Goal: Task Accomplishment & Management: Manage account settings

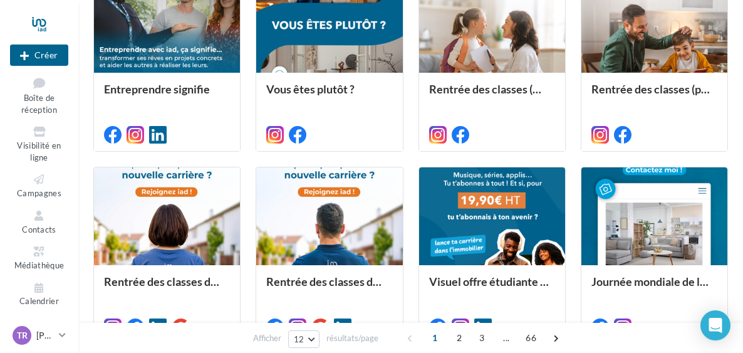
scroll to position [368, 0]
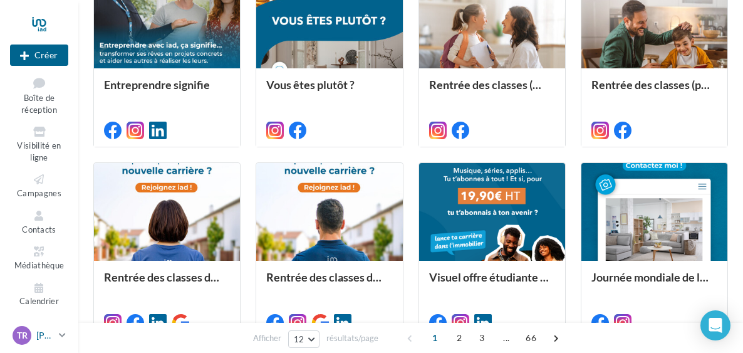
click at [62, 334] on icon at bounding box center [62, 334] width 7 height 11
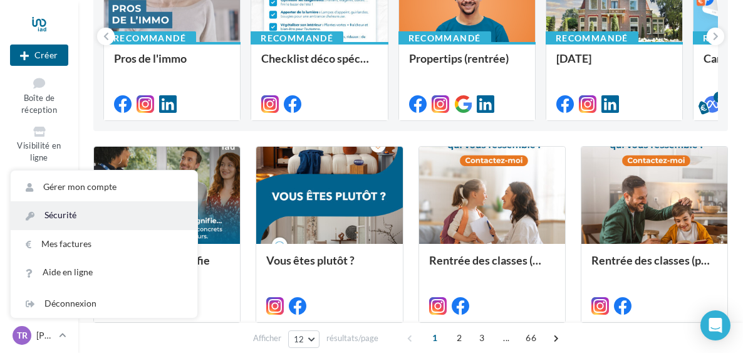
scroll to position [194, 0]
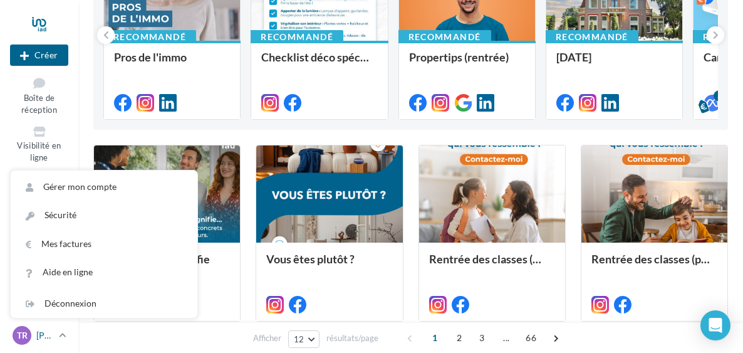
click at [26, 330] on span "TR" at bounding box center [22, 335] width 11 height 13
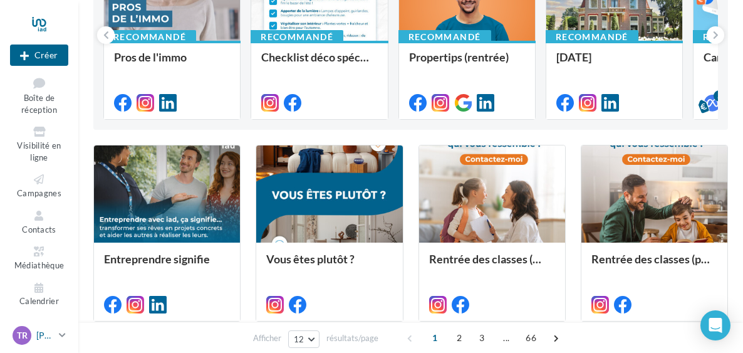
click at [60, 336] on icon at bounding box center [62, 334] width 7 height 11
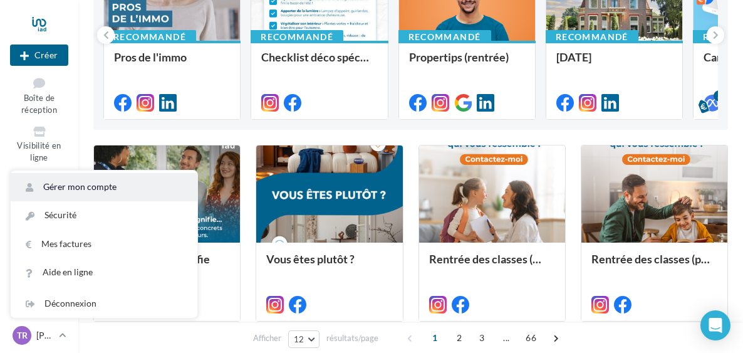
click at [54, 193] on link "Gérer mon compte" at bounding box center [104, 187] width 187 height 28
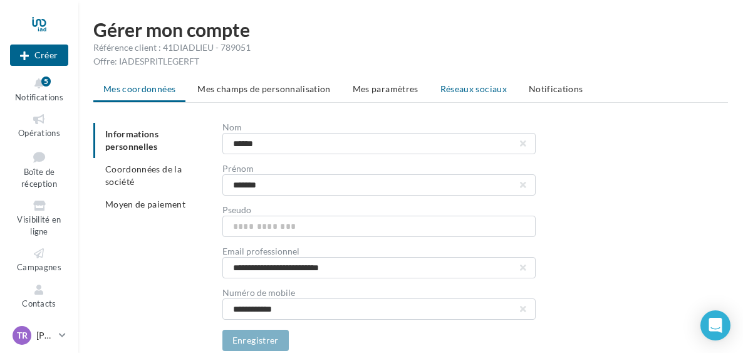
click at [470, 93] on span "Réseaux sociaux" at bounding box center [473, 88] width 66 height 11
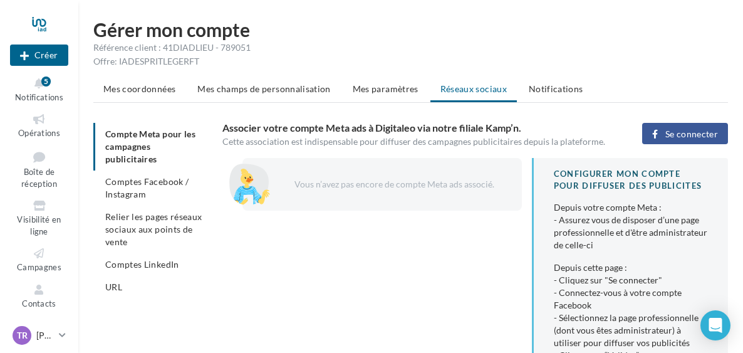
click at [705, 132] on span "Se connecter" at bounding box center [691, 134] width 53 height 10
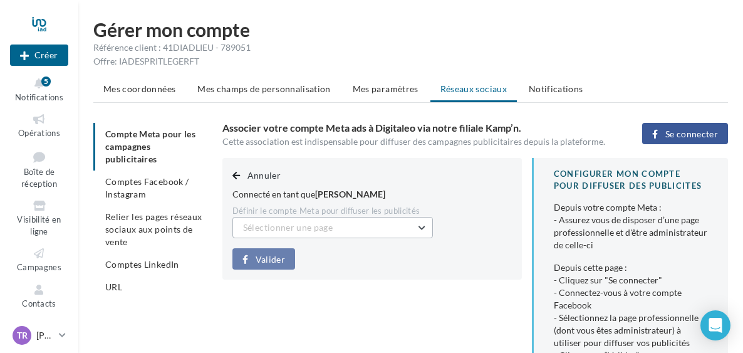
click at [419, 226] on button "Sélectionner une page" at bounding box center [332, 227] width 200 height 21
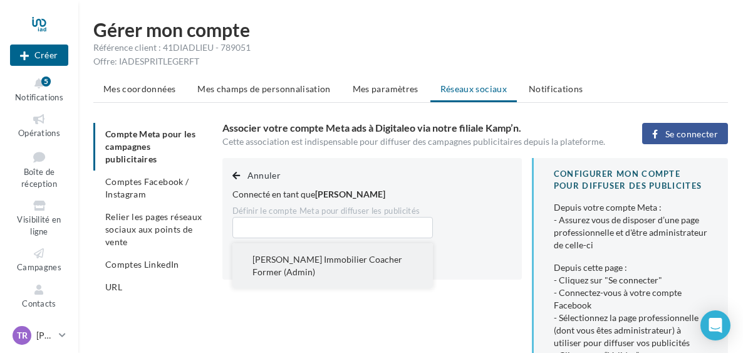
click at [394, 254] on button "[PERSON_NAME] Immobilier Coacher Former (Admin)" at bounding box center [332, 265] width 200 height 45
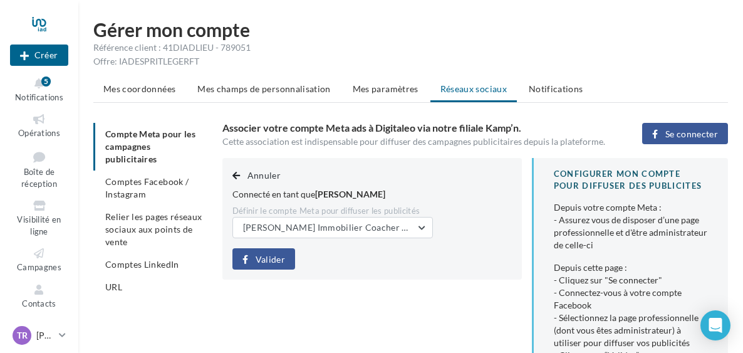
click at [269, 257] on span "Valider" at bounding box center [270, 259] width 29 height 10
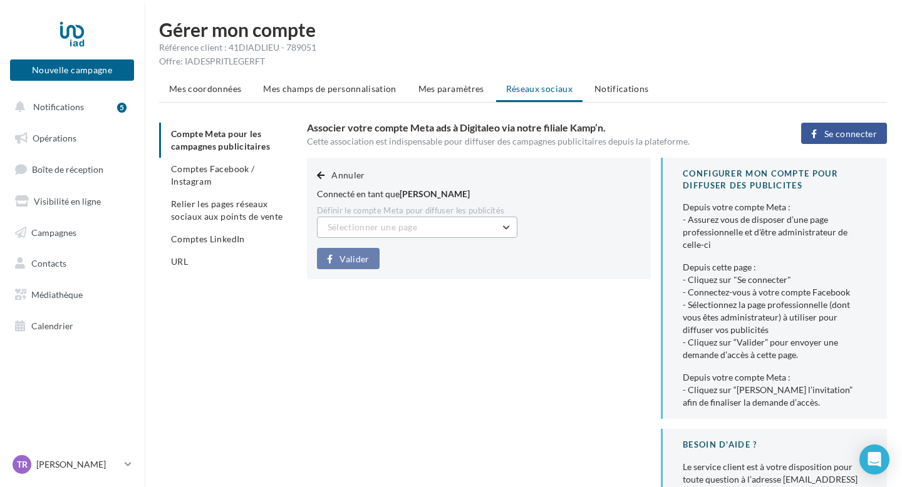
click at [501, 226] on button "Sélectionner une page" at bounding box center [417, 227] width 200 height 21
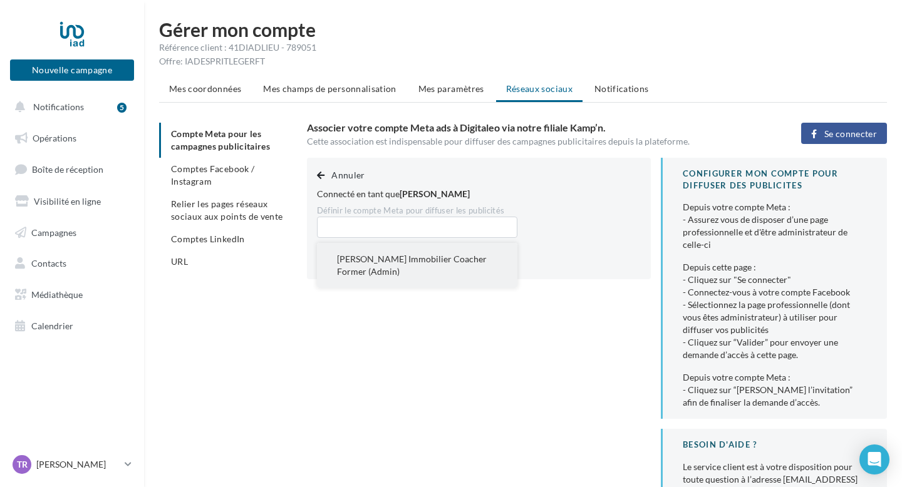
click at [445, 264] on span "[PERSON_NAME] Immobilier Coacher Former (Admin)" at bounding box center [412, 265] width 150 height 23
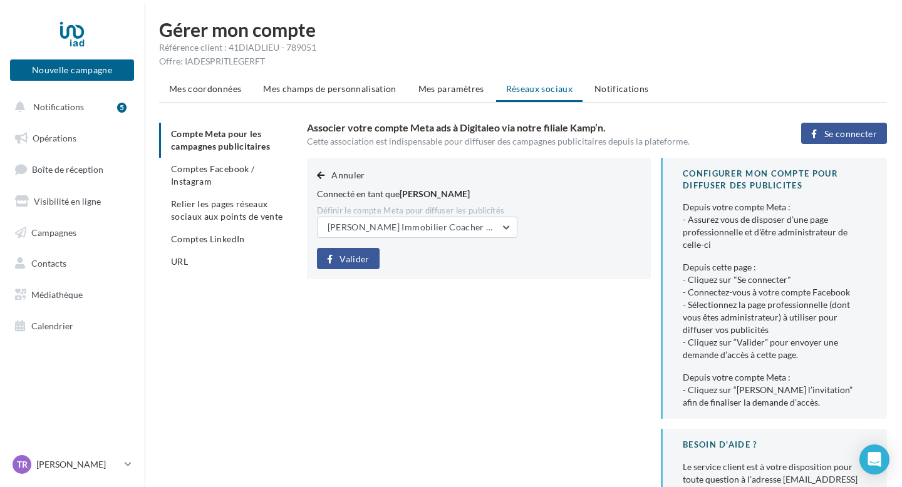
click at [363, 262] on span "Valider" at bounding box center [354, 259] width 29 height 10
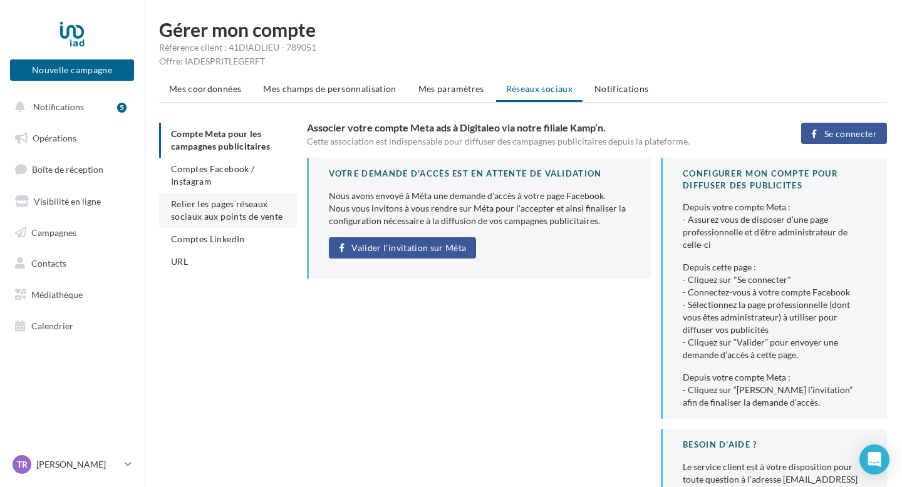
click at [242, 212] on span "Relier les pages réseaux sociaux aux points de vente" at bounding box center [227, 210] width 112 height 23
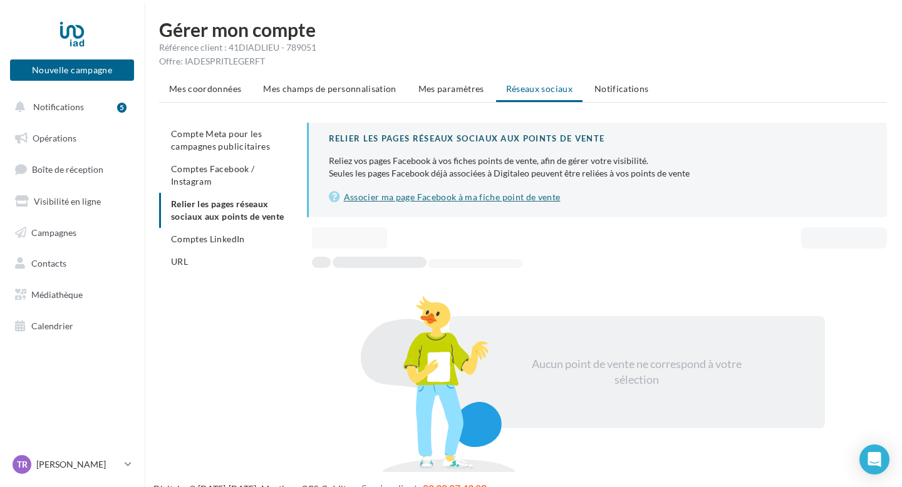
click at [501, 200] on link "Associer ma page Facebook à ma fiche point de vente" at bounding box center [598, 197] width 538 height 15
